Goal: Task Accomplishment & Management: Manage account settings

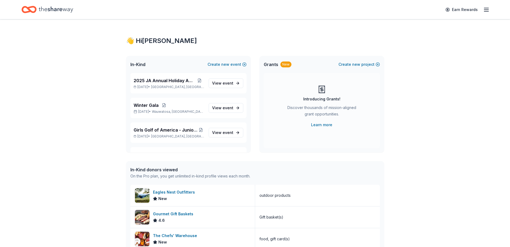
click at [485, 10] on icon "button" at bounding box center [486, 9] width 6 height 6
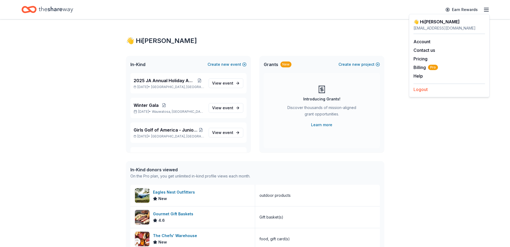
click at [420, 89] on button "Logout" at bounding box center [421, 89] width 14 height 6
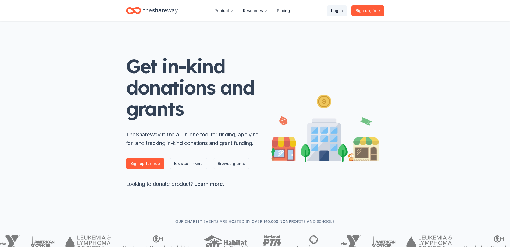
click at [340, 10] on link "Log in" at bounding box center [337, 10] width 20 height 11
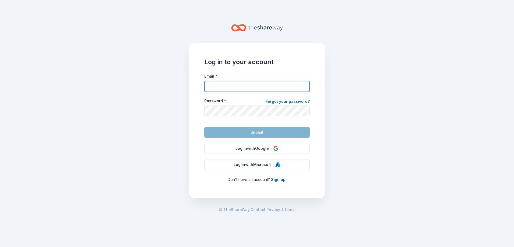
type input "[EMAIL_ADDRESS][DOMAIN_NAME]"
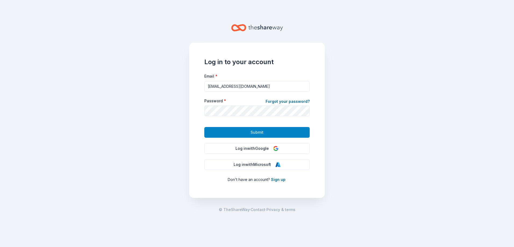
click at [280, 129] on button "Submit" at bounding box center [256, 132] width 105 height 11
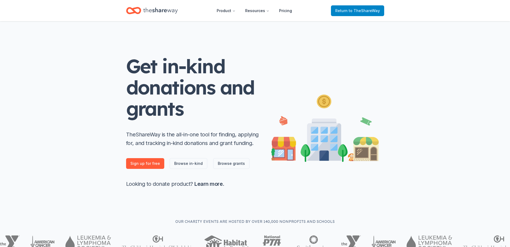
click at [348, 10] on span "Return to TheShareWay" at bounding box center [357, 11] width 45 height 6
click at [340, 60] on div "Get in-kind donations and grants TheShareWay is the all-in-one tool for finding…" at bounding box center [255, 122] width 258 height 133
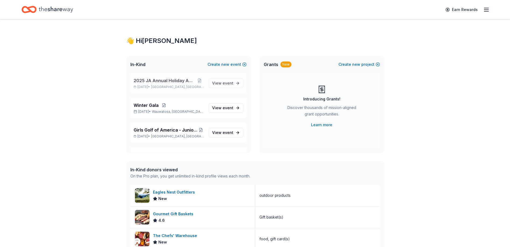
click at [150, 79] on span "2025 JA Annual Holiday Auction" at bounding box center [164, 80] width 61 height 6
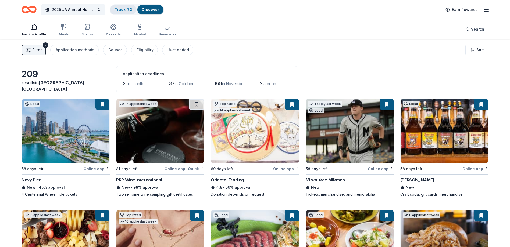
click at [123, 8] on link "Track · 72" at bounding box center [123, 9] width 17 height 5
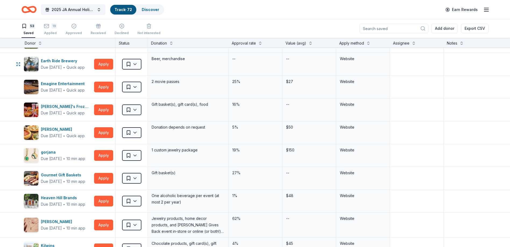
scroll to position [376, 0]
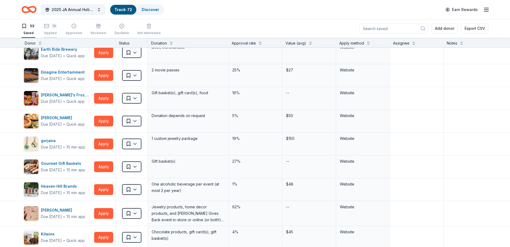
click at [54, 30] on div "19 Applied" at bounding box center [50, 29] width 13 height 12
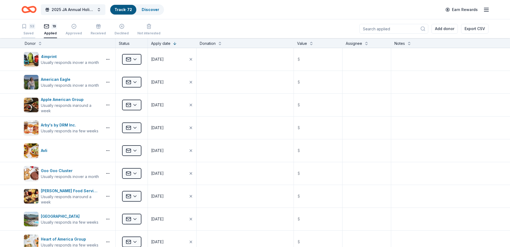
click at [30, 26] on div "53" at bounding box center [32, 26] width 6 height 5
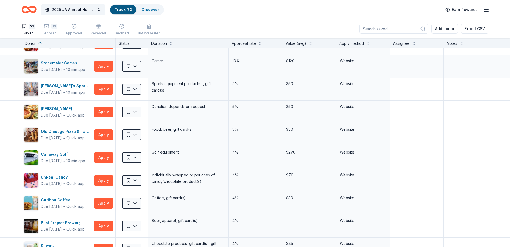
scroll to position [484, 0]
